Goal: Navigation & Orientation: Find specific page/section

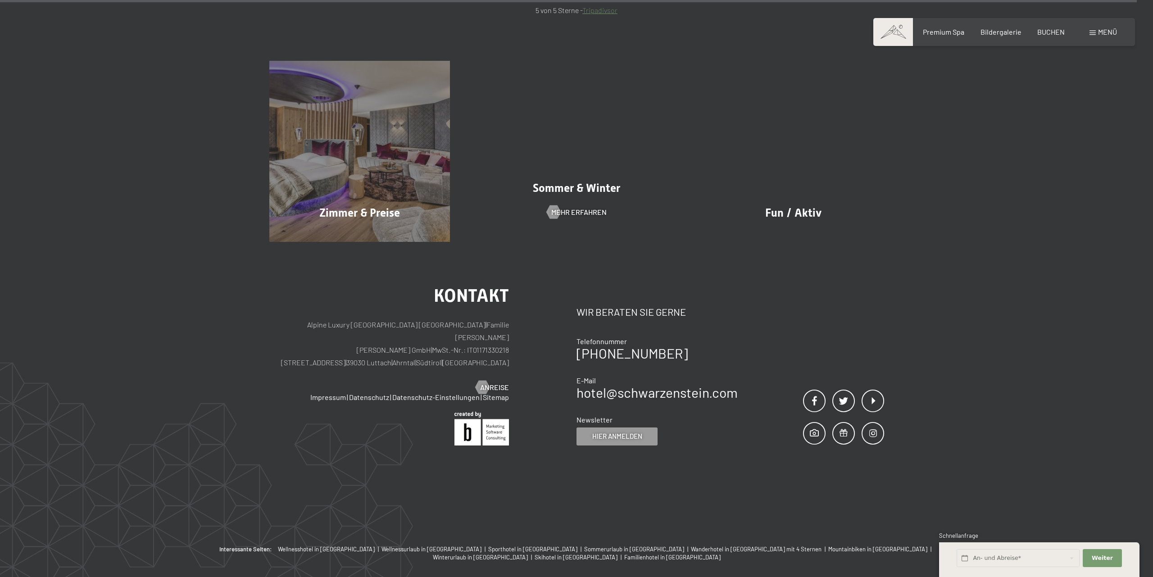
scroll to position [5347, 0]
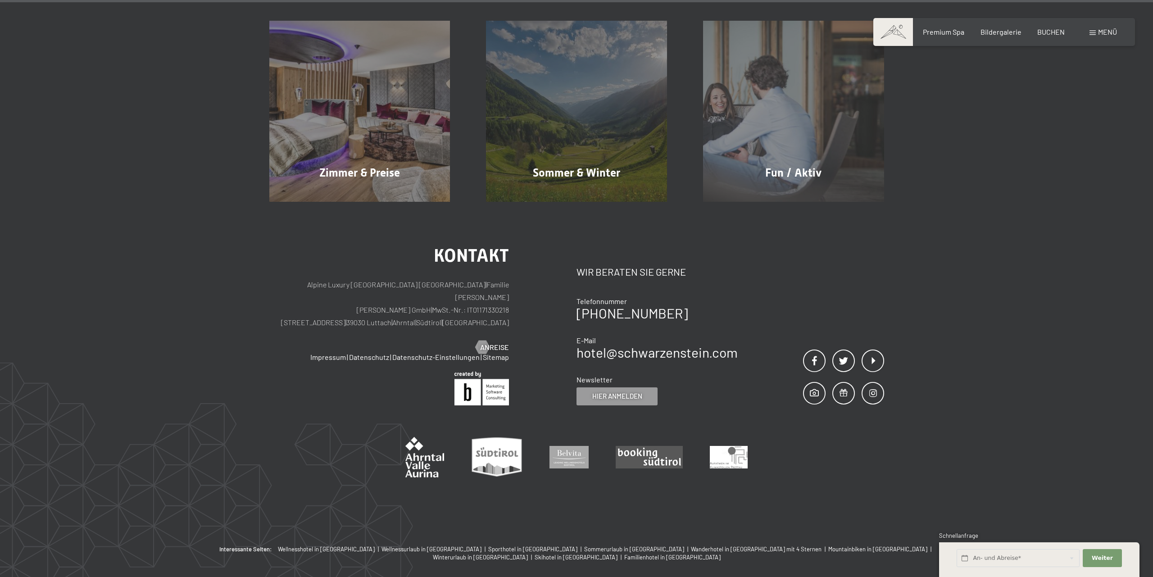
click at [1096, 32] on div "Menü" at bounding box center [1102, 32] width 27 height 10
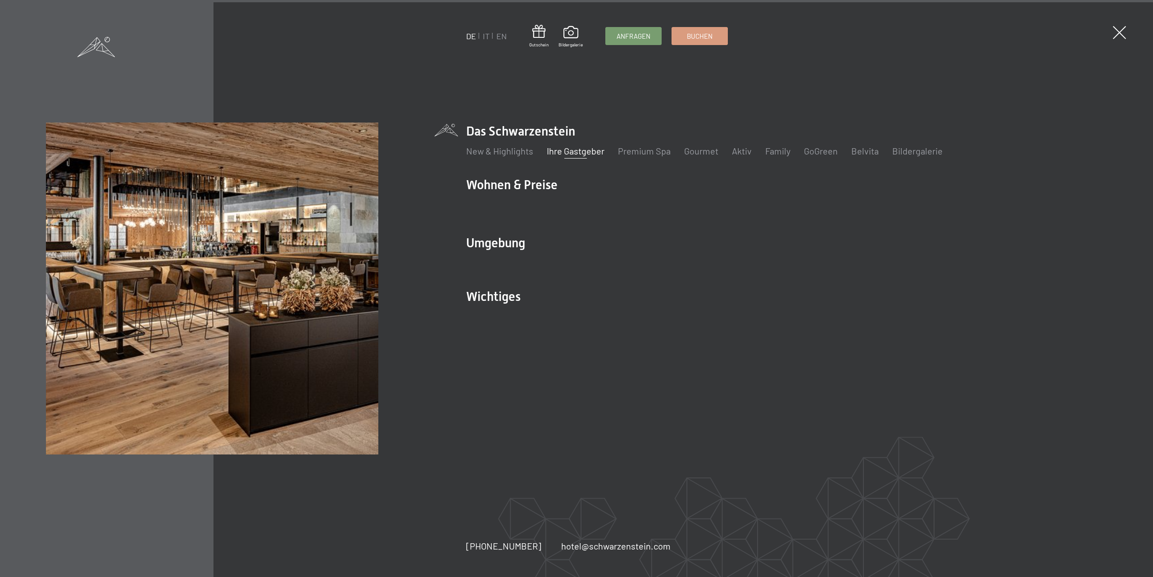
click at [559, 148] on link "Ihre Gastgeber" at bounding box center [576, 150] width 58 height 11
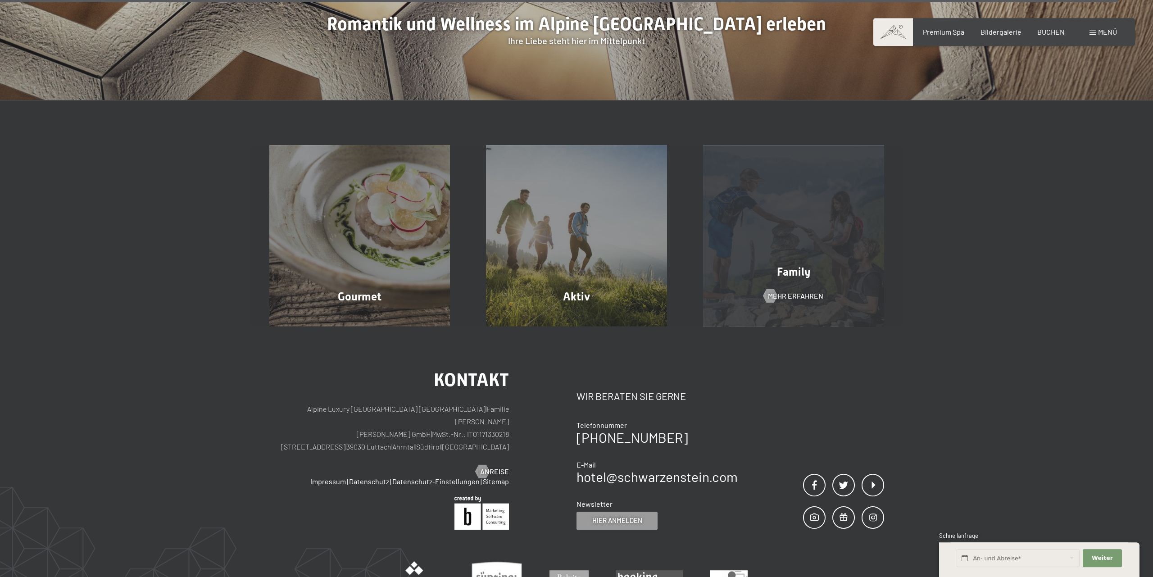
scroll to position [3302, 0]
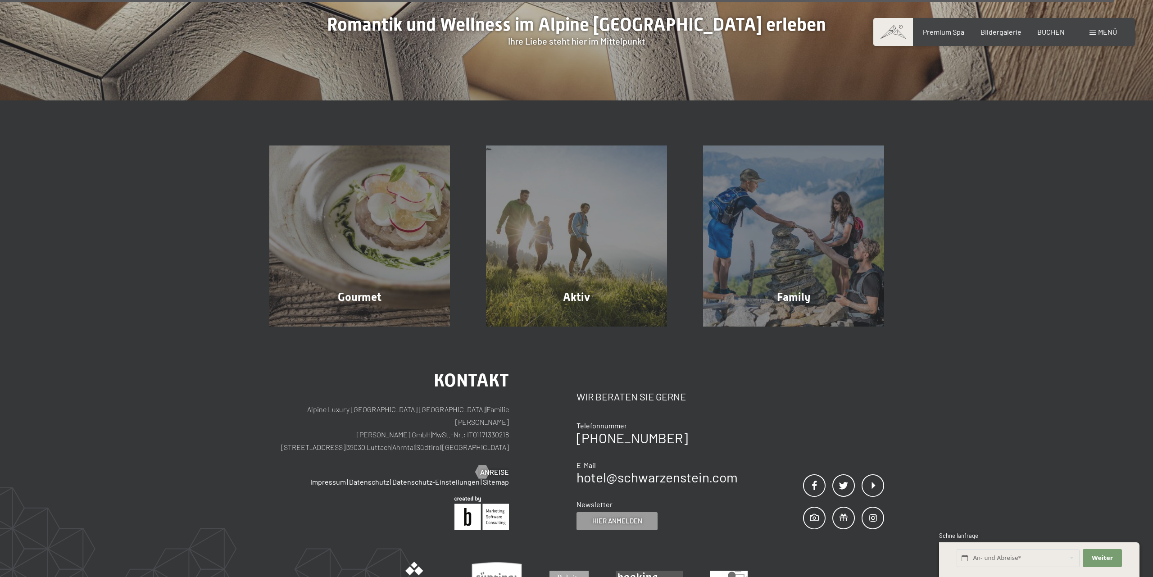
click at [900, 32] on span at bounding box center [893, 32] width 40 height 28
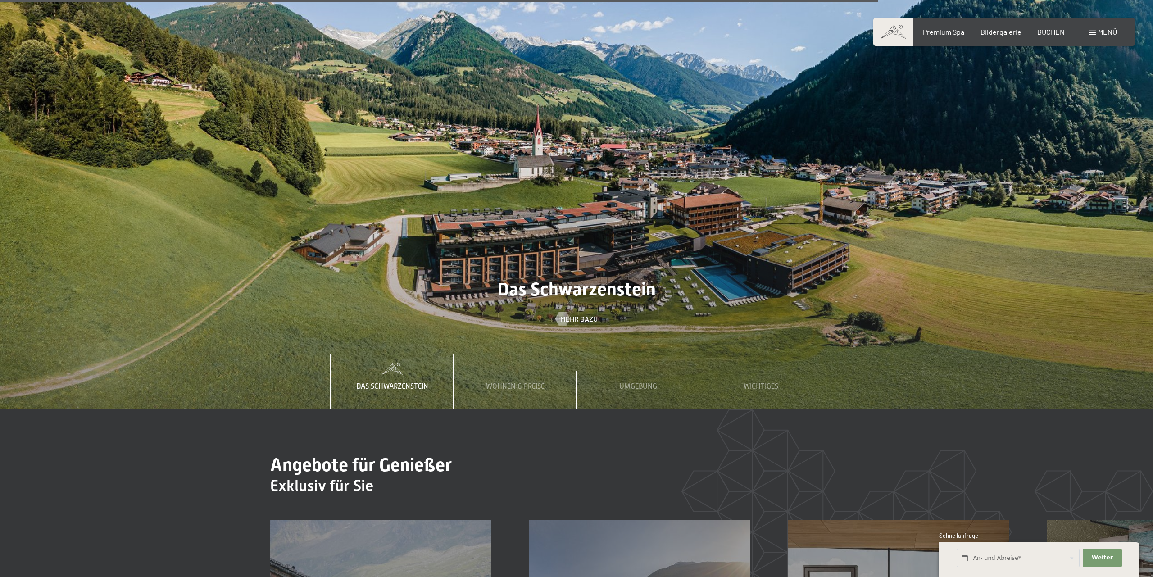
scroll to position [4308, 0]
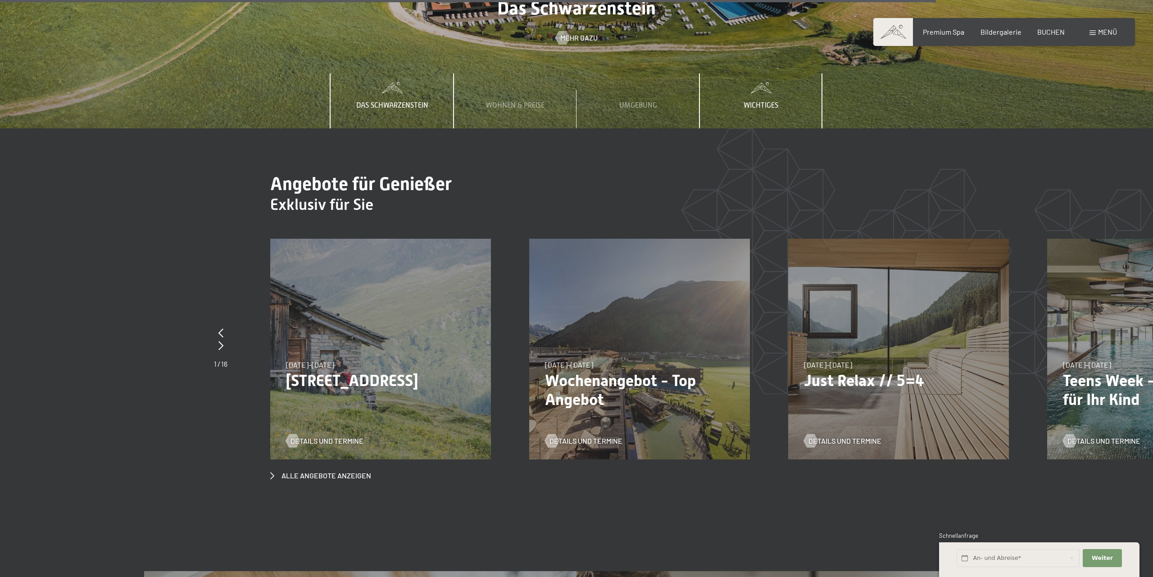
click at [761, 101] on span "Wichtiges" at bounding box center [760, 105] width 35 height 8
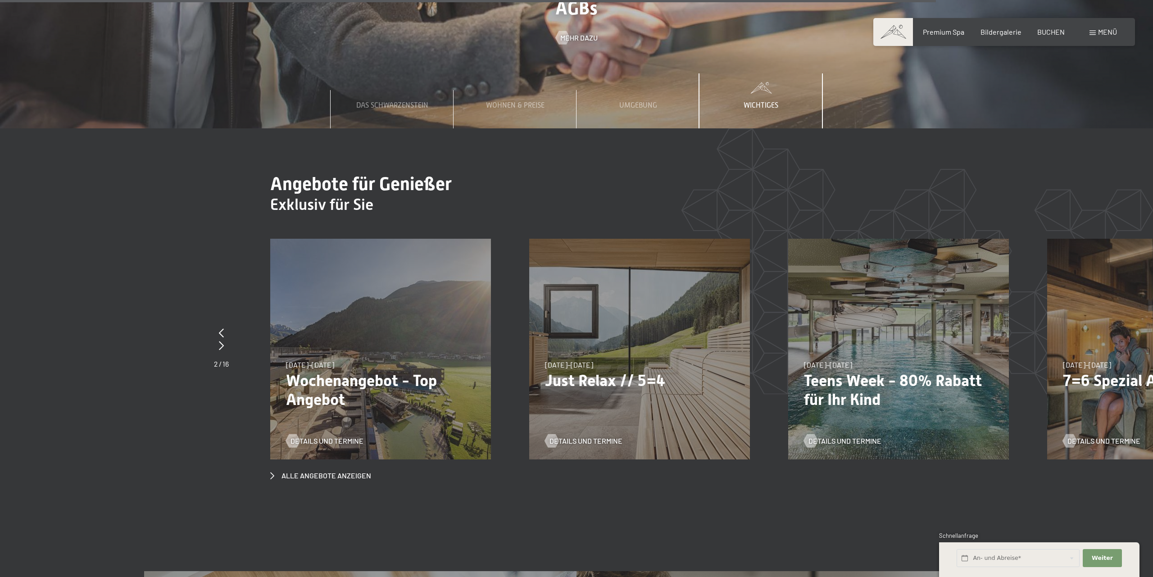
click at [764, 101] on span "Wichtiges" at bounding box center [760, 105] width 35 height 8
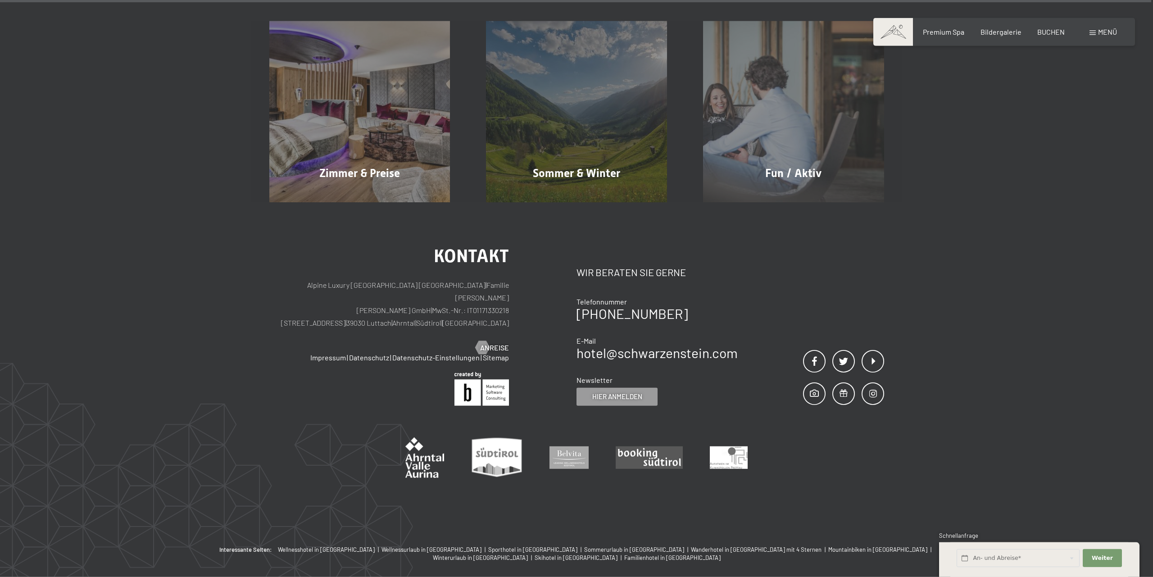
scroll to position [5347, 0]
click at [1105, 32] on span "Menü" at bounding box center [1107, 31] width 19 height 9
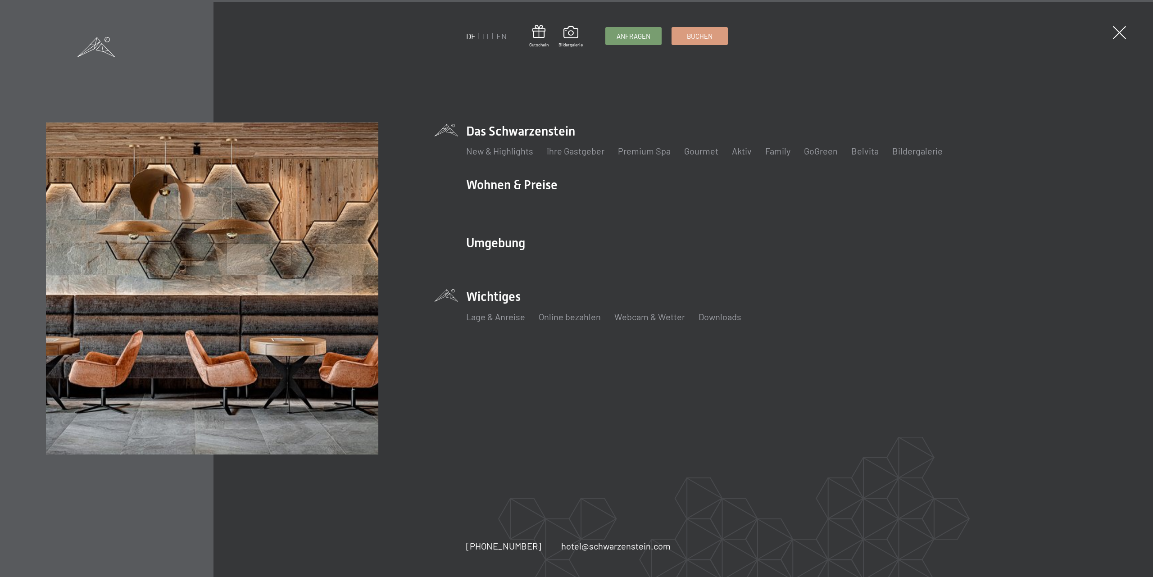
click at [510, 297] on li "Wichtiges Lage & Anreise Online bezahlen Webcam & Wetter Downloads" at bounding box center [786, 310] width 641 height 45
click at [503, 302] on li "Wichtiges Lage & Anreise Online bezahlen Webcam & Wetter Downloads" at bounding box center [786, 310] width 641 height 45
click at [520, 299] on li "Wichtiges Lage & Anreise Online bezahlen Webcam & Wetter Downloads" at bounding box center [786, 310] width 641 height 45
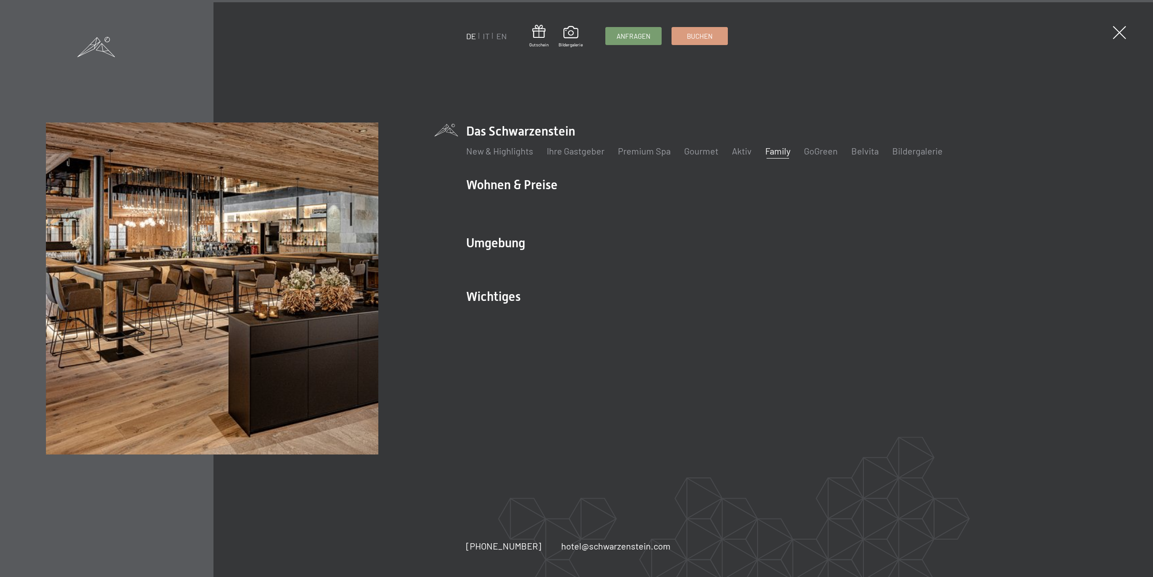
click at [779, 152] on link "Family" at bounding box center [777, 150] width 25 height 11
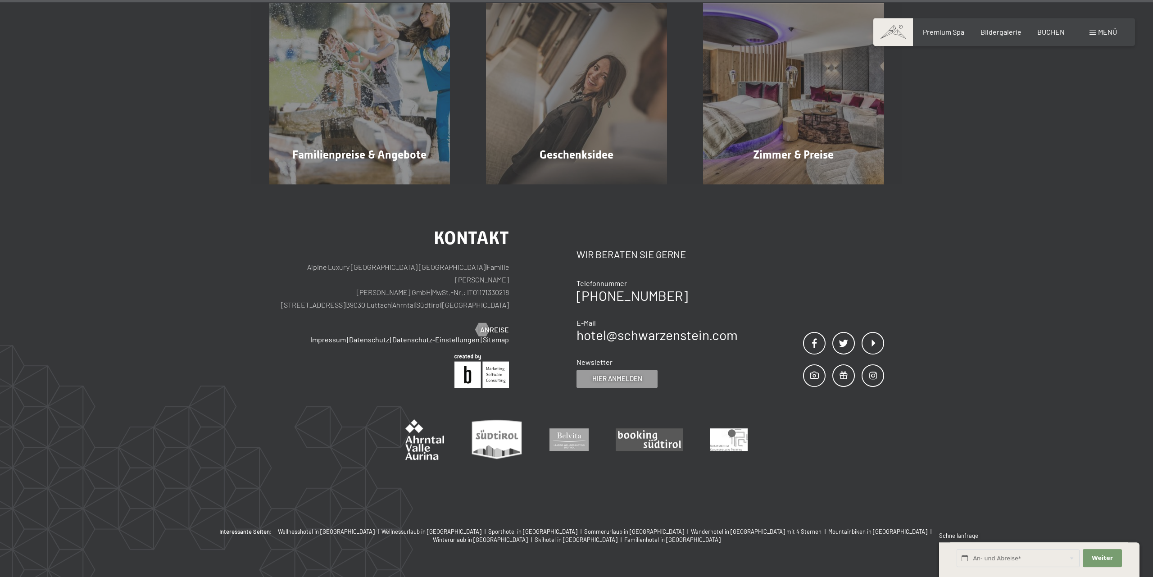
scroll to position [8179, 0]
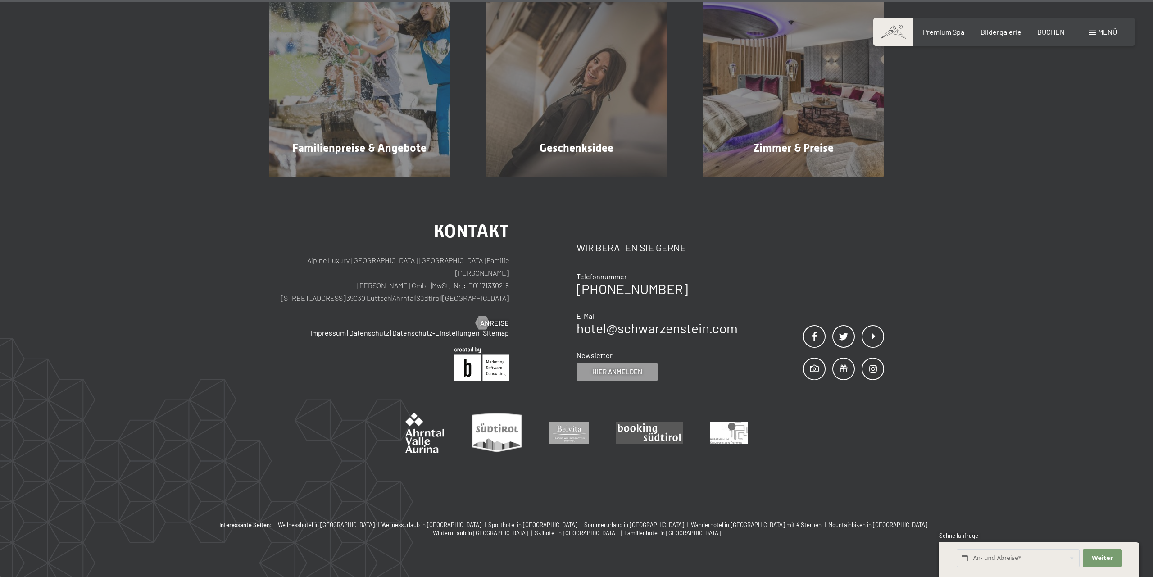
click at [1091, 34] on span at bounding box center [1092, 33] width 6 height 5
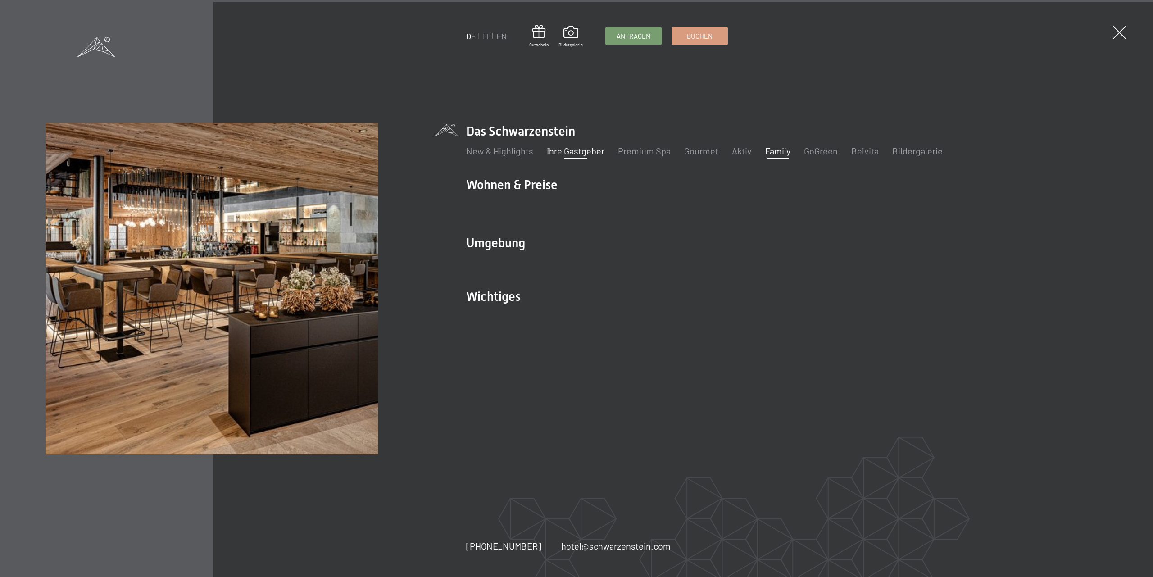
click at [585, 149] on link "Ihre Gastgeber" at bounding box center [576, 150] width 58 height 11
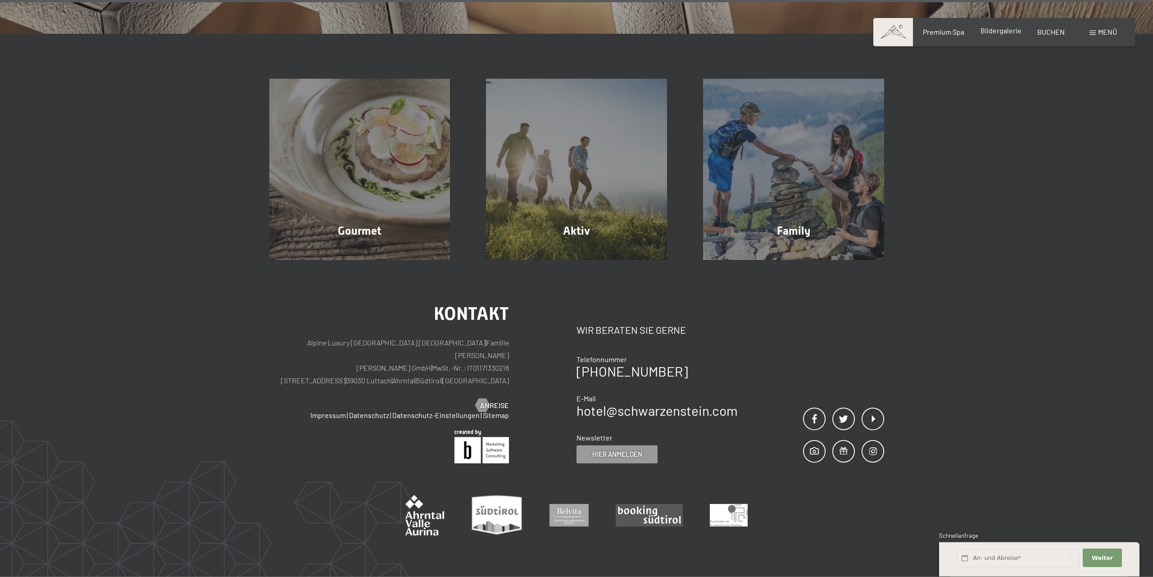
scroll to position [3371, 0]
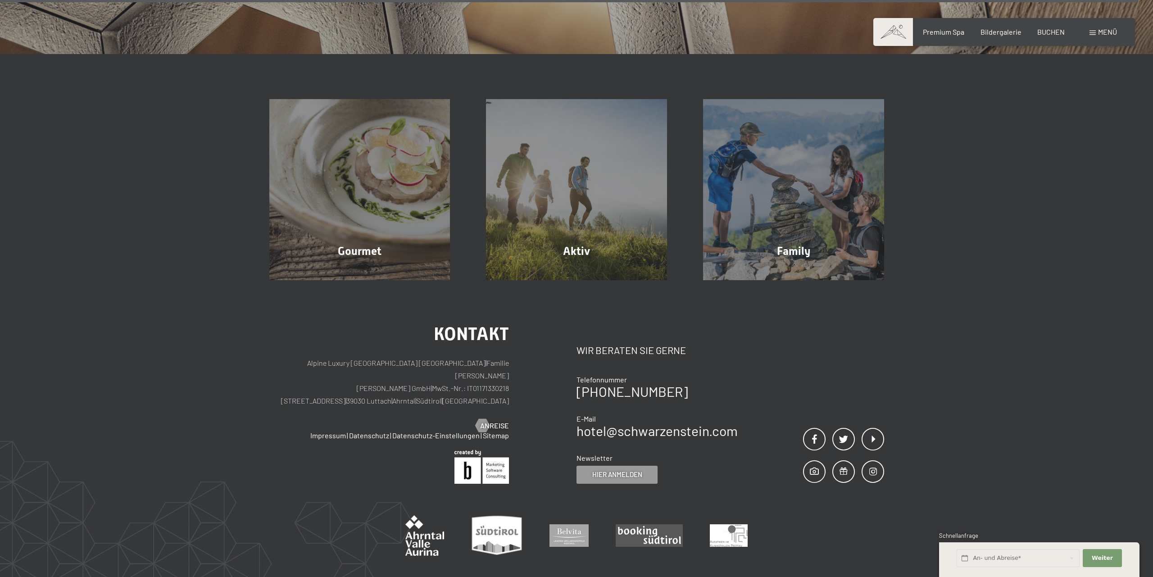
click at [1105, 36] on span "Menü" at bounding box center [1107, 31] width 19 height 9
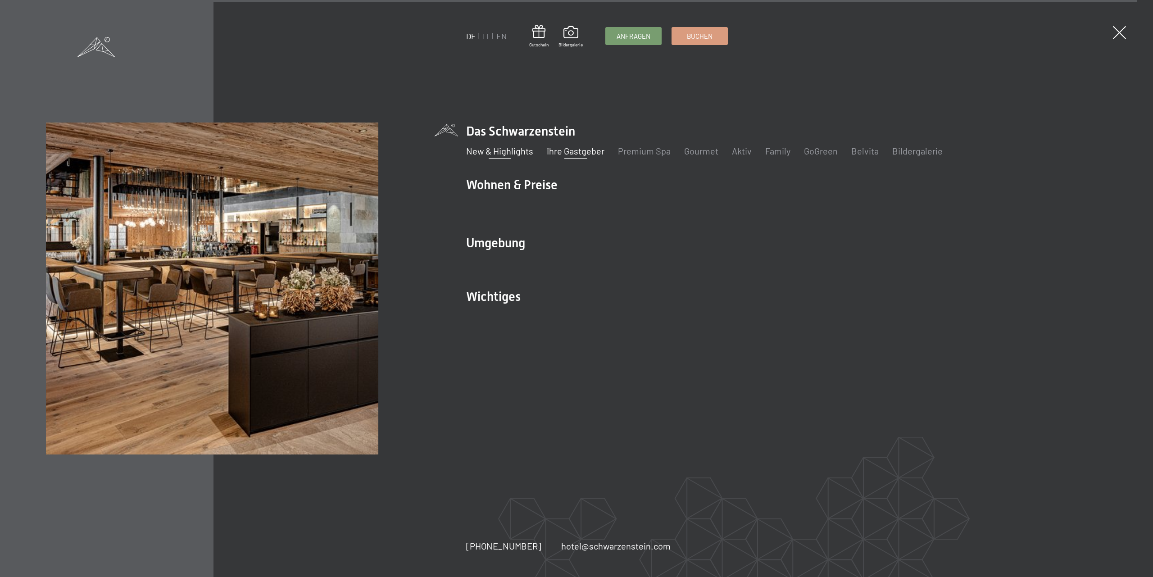
click at [501, 149] on link "New & Highlights" at bounding box center [499, 150] width 67 height 11
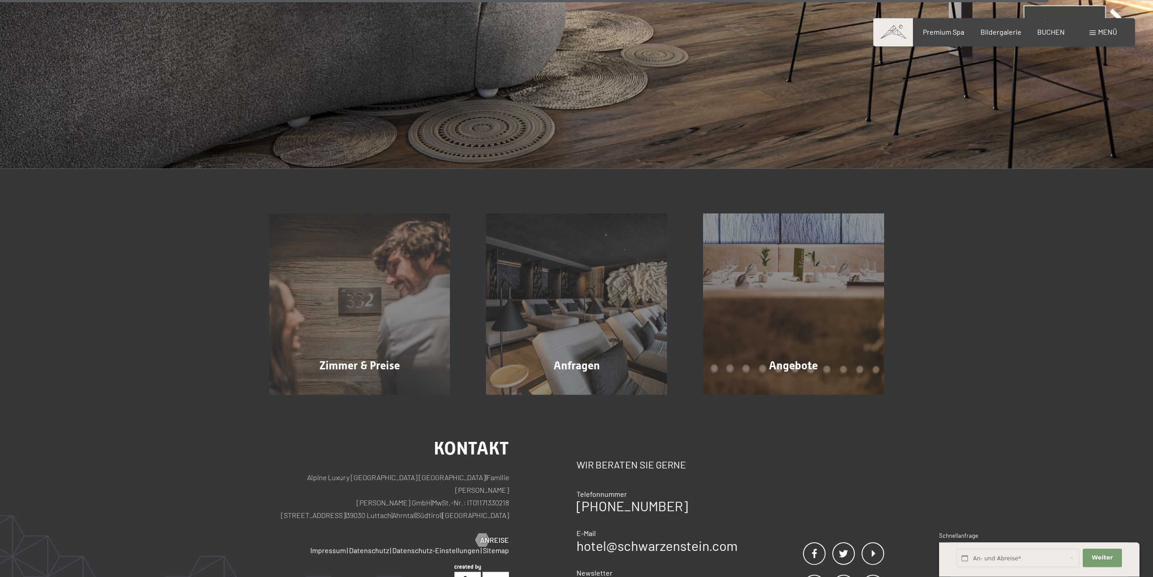
scroll to position [4819, 0]
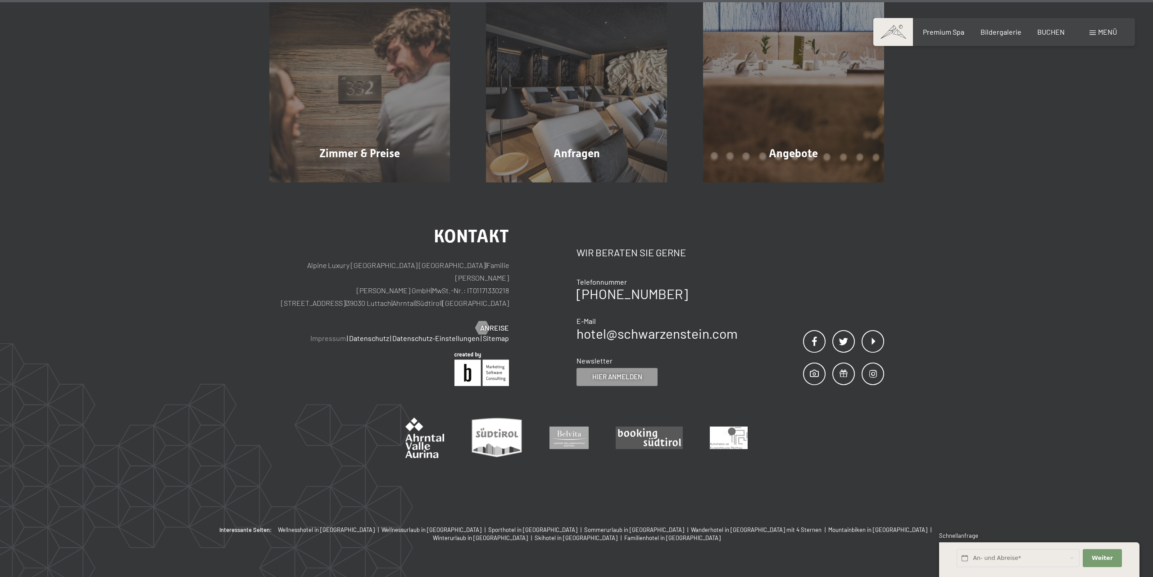
click at [339, 334] on link "Impressum" at bounding box center [328, 338] width 36 height 9
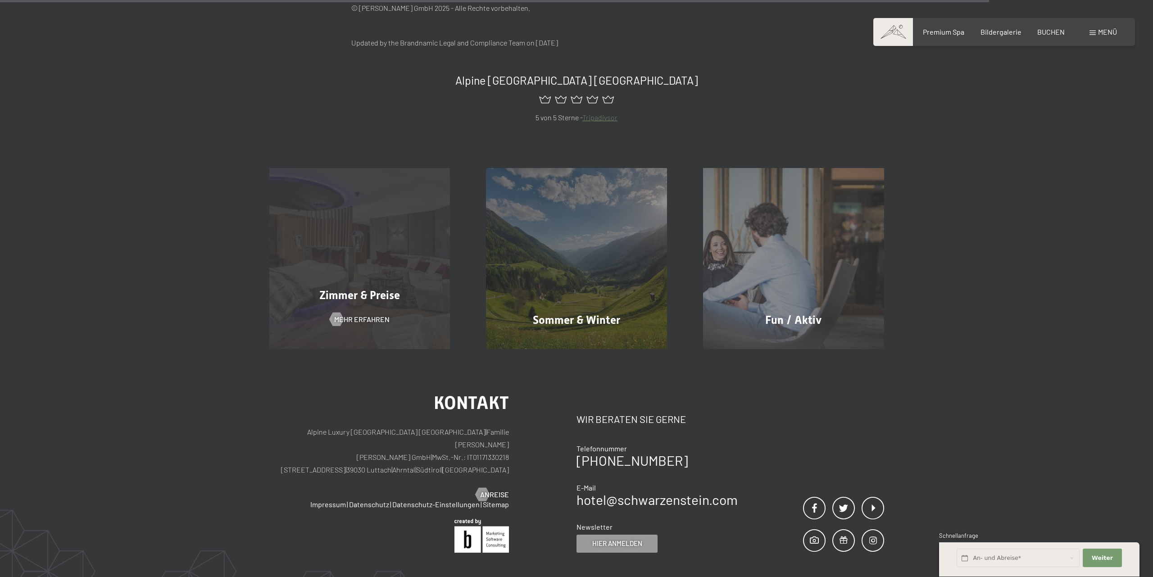
scroll to position [1255, 0]
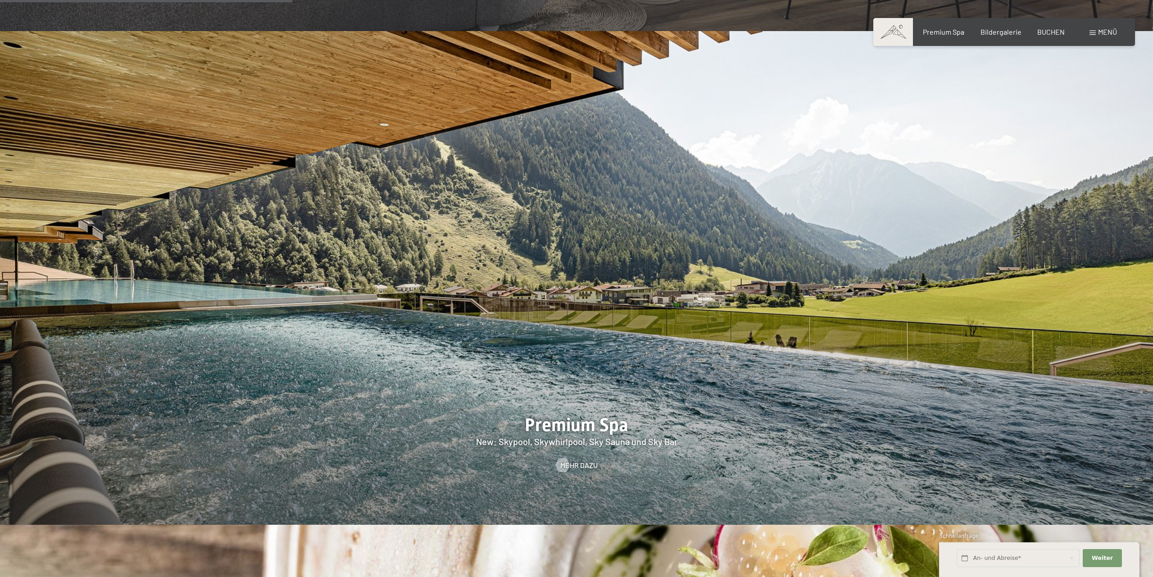
scroll to position [1733, 0]
